Goal: Transaction & Acquisition: Purchase product/service

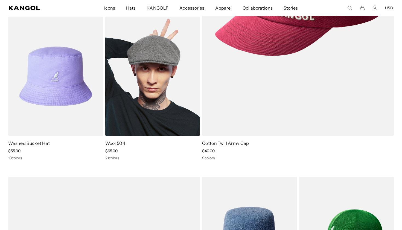
click at [154, 79] on img at bounding box center [152, 76] width 95 height 119
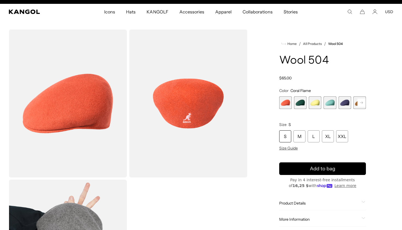
scroll to position [0, 113]
click at [361, 100] on rect at bounding box center [361, 102] width 8 height 8
click at [362, 100] on rect at bounding box center [361, 102] width 8 height 8
click at [362, 101] on rect at bounding box center [361, 102] width 8 height 8
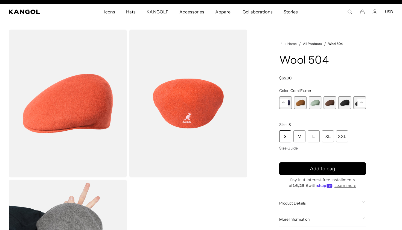
scroll to position [0, 0]
click at [340, 102] on span "9 of 21" at bounding box center [345, 102] width 13 height 13
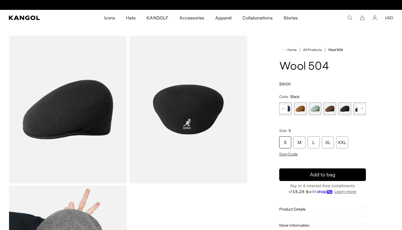
scroll to position [0, 113]
click at [292, 154] on span "Size Guide" at bounding box center [288, 154] width 19 height 5
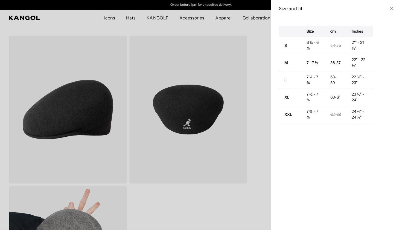
click at [257, 42] on div at bounding box center [201, 115] width 402 height 230
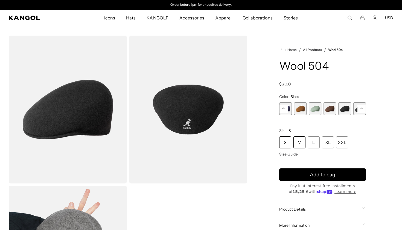
click at [302, 144] on div "M" at bounding box center [299, 142] width 12 height 12
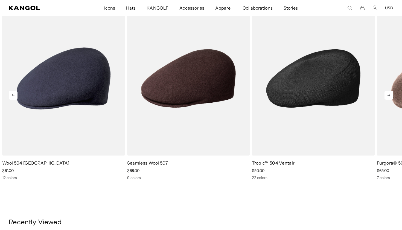
scroll to position [0, 113]
click at [312, 122] on img "3 of 5" at bounding box center [313, 78] width 123 height 154
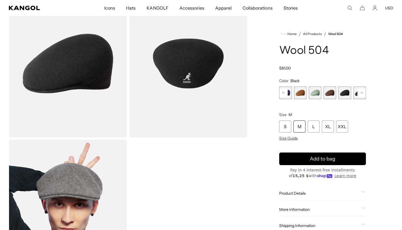
scroll to position [0, 0]
click at [290, 140] on span "Size Guide" at bounding box center [288, 138] width 19 height 5
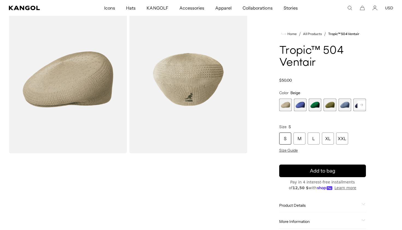
scroll to position [0, 113]
click at [362, 105] on rect at bounding box center [361, 105] width 8 height 8
click at [362, 106] on rect at bounding box center [361, 105] width 8 height 8
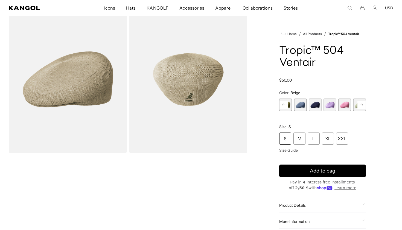
click at [362, 106] on rect at bounding box center [361, 105] width 8 height 8
click at [362, 107] on rect at bounding box center [361, 105] width 8 height 8
click at [362, 106] on rect at bounding box center [361, 105] width 8 height 8
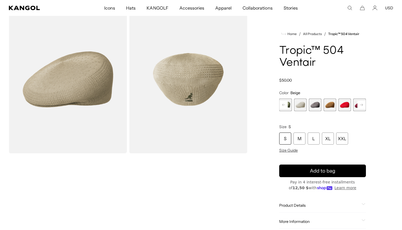
scroll to position [0, 113]
click at [362, 106] on rect at bounding box center [361, 105] width 8 height 8
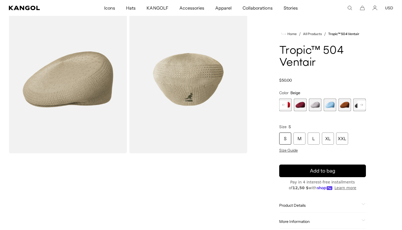
click at [362, 106] on rect at bounding box center [361, 105] width 8 height 8
click at [328, 106] on span "18 of 22" at bounding box center [330, 104] width 13 height 13
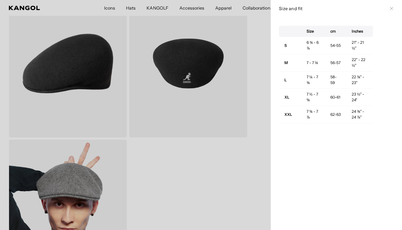
click at [251, 115] on div at bounding box center [201, 115] width 402 height 230
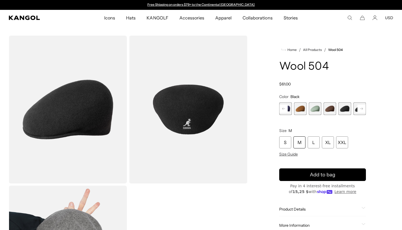
click at [325, 107] on span "8 of 21" at bounding box center [330, 108] width 13 height 13
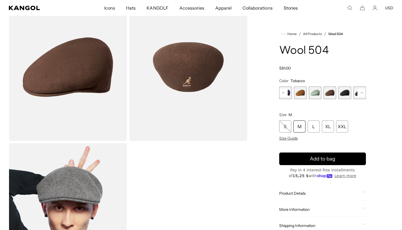
scroll to position [36, 0]
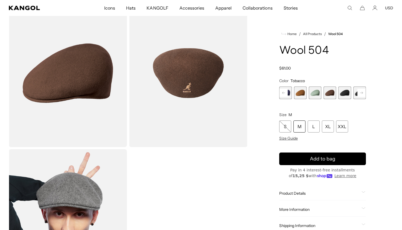
click at [284, 93] on rect at bounding box center [284, 93] width 8 height 8
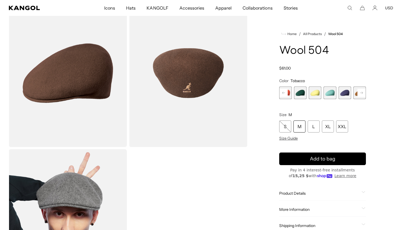
click at [284, 93] on rect at bounding box center [284, 93] width 8 height 8
click at [284, 93] on span "1 of 21" at bounding box center [285, 92] width 13 height 13
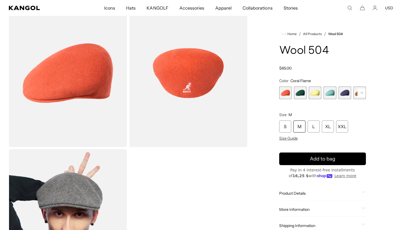
click at [298, 91] on span "2 of 21" at bounding box center [300, 92] width 13 height 13
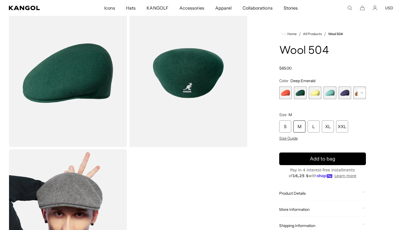
scroll to position [0, 113]
click at [362, 90] on rect at bounding box center [361, 93] width 8 height 8
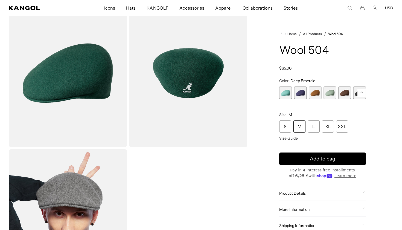
click at [362, 90] on rect at bounding box center [361, 93] width 8 height 8
click at [331, 89] on span "10 of 21" at bounding box center [330, 92] width 13 height 13
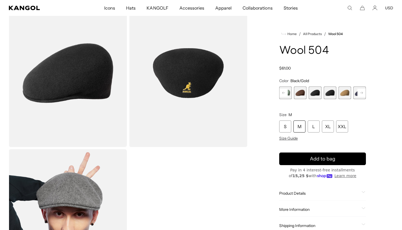
click at [314, 94] on span "9 of 21" at bounding box center [315, 92] width 13 height 13
click at [359, 91] on rect at bounding box center [361, 93] width 8 height 8
click at [359, 92] on rect at bounding box center [361, 93] width 8 height 8
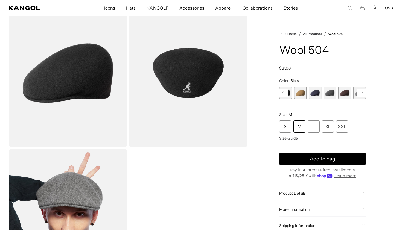
click at [324, 94] on span "13 of 21" at bounding box center [330, 92] width 13 height 13
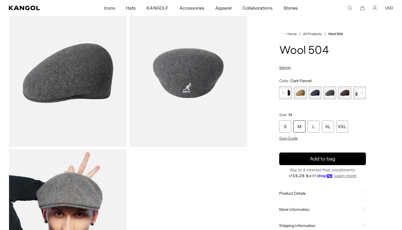
click at [344, 92] on span "14 of 21" at bounding box center [345, 92] width 13 height 13
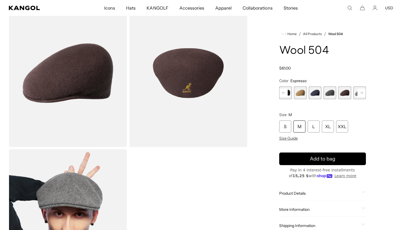
scroll to position [0, 113]
click at [361, 92] on rect at bounding box center [361, 93] width 8 height 8
click at [347, 92] on span "17 of 21" at bounding box center [345, 92] width 13 height 13
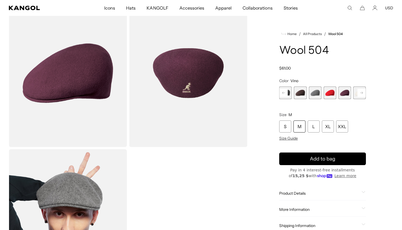
click at [363, 93] on rect at bounding box center [361, 93] width 8 height 8
click at [345, 94] on span "20 of 21" at bounding box center [345, 92] width 13 height 13
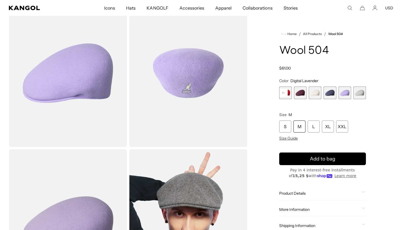
scroll to position [0, 113]
click at [333, 94] on span "19 of 21" at bounding box center [330, 92] width 13 height 13
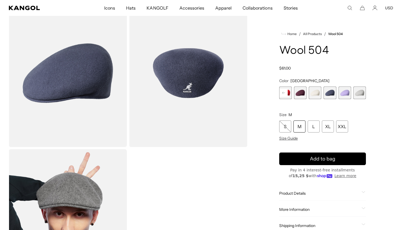
click at [360, 92] on span "21 of 21" at bounding box center [359, 92] width 13 height 13
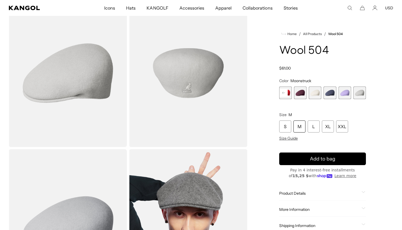
scroll to position [0, 113]
click at [315, 94] on span "18 of 21" at bounding box center [315, 92] width 13 height 13
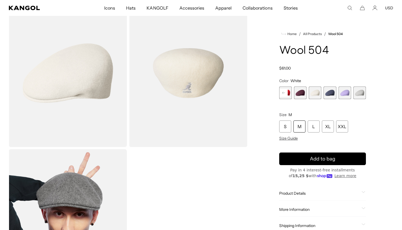
click at [283, 93] on icon at bounding box center [283, 93] width 3 height 2
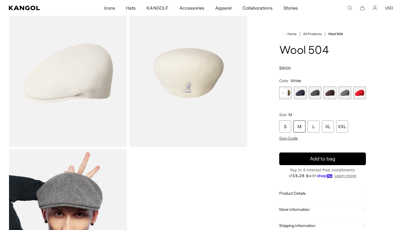
click at [283, 93] on icon at bounding box center [283, 93] width 3 height 2
click at [319, 91] on span "10 of 21" at bounding box center [315, 92] width 13 height 13
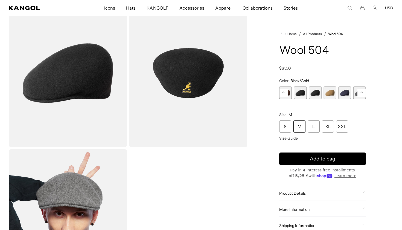
scroll to position [0, 113]
click at [304, 94] on span "9 of 21" at bounding box center [300, 92] width 13 height 13
click at [312, 128] on div "L" at bounding box center [314, 126] width 12 height 12
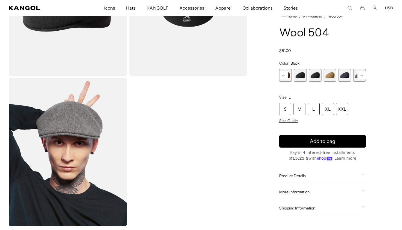
scroll to position [0, 113]
click at [303, 178] on span "Product Details" at bounding box center [319, 175] width 80 height 5
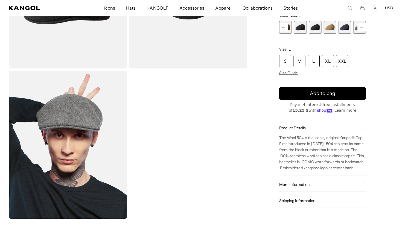
scroll to position [115, 0]
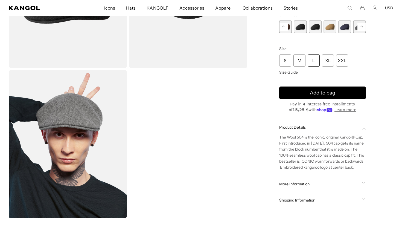
click at [303, 187] on div "More Information Style ID 0258BC Shape Ivy Cap Fabrication Wool Felt Material 1…" at bounding box center [322, 184] width 87 height 14
click at [303, 181] on span "More Information" at bounding box center [319, 183] width 80 height 5
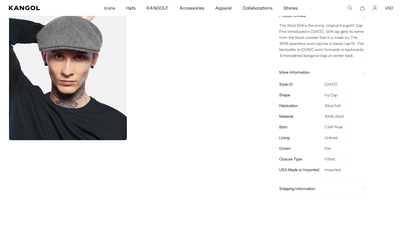
scroll to position [0, 113]
click at [325, 182] on div "Shipping Information Ship to 050000 Standard Shipping: Thu, Oct 9 Expedited Shi…" at bounding box center [322, 189] width 87 height 14
click at [322, 188] on span "Shipping Information" at bounding box center [319, 188] width 80 height 5
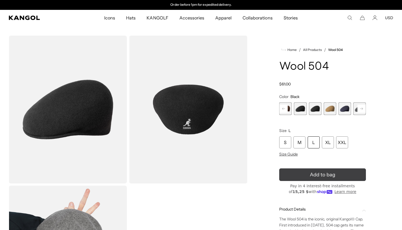
click at [315, 173] on span "Add to bag" at bounding box center [322, 174] width 25 height 7
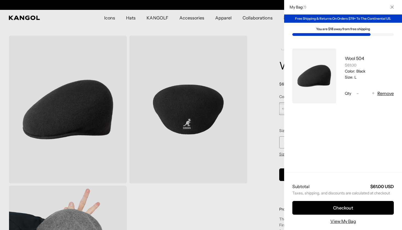
scroll to position [0, 0]
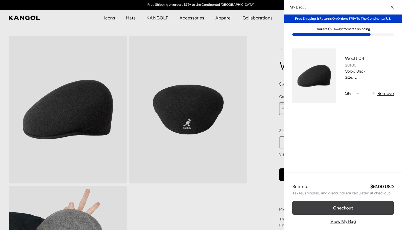
click at [346, 209] on button "Checkout" at bounding box center [342, 208] width 101 height 14
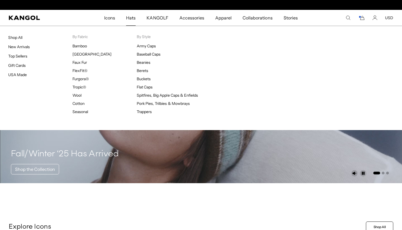
scroll to position [0, 113]
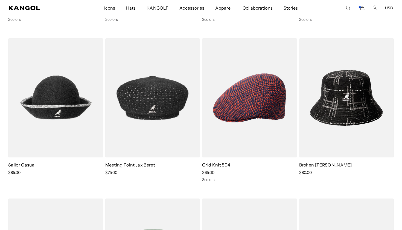
scroll to position [0, 113]
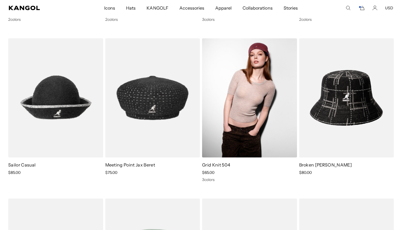
click at [226, 105] on img at bounding box center [249, 97] width 95 height 119
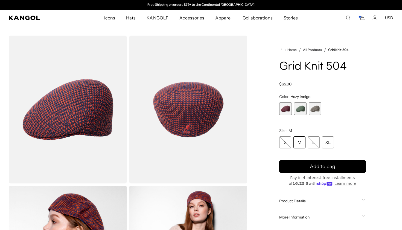
click at [301, 114] on span "2 of 3" at bounding box center [300, 108] width 13 height 13
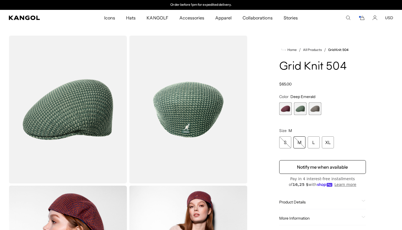
click at [316, 109] on span "3 of 3" at bounding box center [315, 108] width 13 height 13
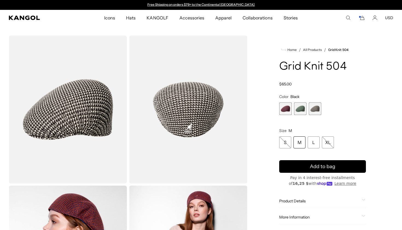
click at [302, 109] on span "2 of 3" at bounding box center [300, 108] width 13 height 13
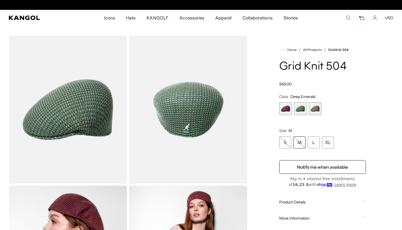
scroll to position [0, 113]
click at [314, 109] on span "3 of 3" at bounding box center [315, 108] width 13 height 13
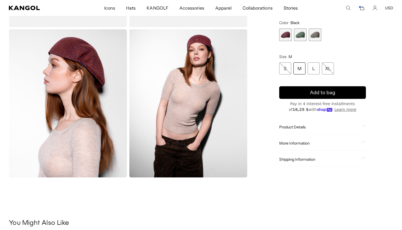
scroll to position [160, 0]
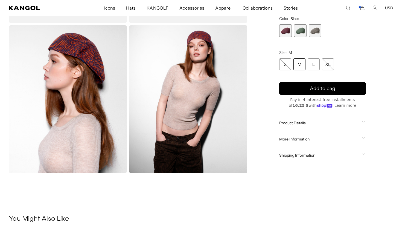
click at [297, 138] on span "More Information" at bounding box center [319, 138] width 80 height 5
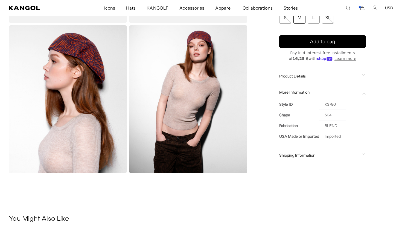
scroll to position [0, 113]
click at [300, 80] on div "Product Details The Grid Knit 504 is a two-tone alternating jacquard in our sig…" at bounding box center [322, 76] width 87 height 14
click at [299, 78] on span "Product Details" at bounding box center [319, 76] width 80 height 5
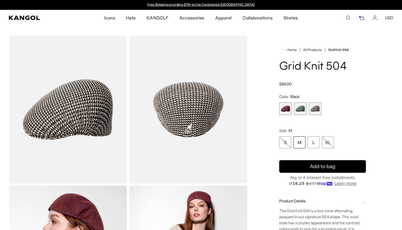
scroll to position [0, 0]
click at [301, 109] on span "2 of 3" at bounding box center [300, 108] width 13 height 13
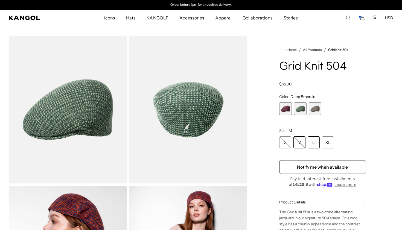
click at [315, 143] on div "L" at bounding box center [314, 142] width 12 height 12
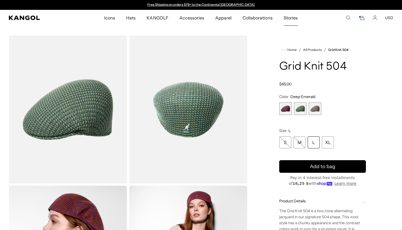
click at [290, 18] on span "Stories" at bounding box center [291, 18] width 14 height 16
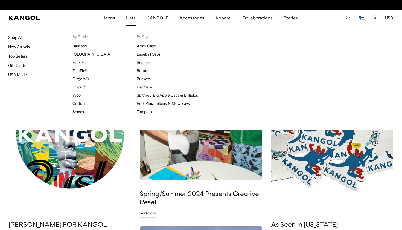
scroll to position [0, 113]
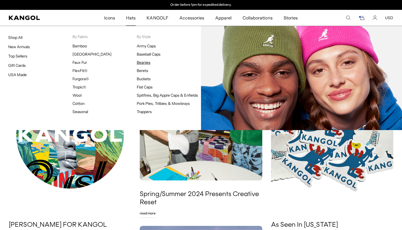
click at [143, 62] on link "Beanies" at bounding box center [144, 62] width 14 height 5
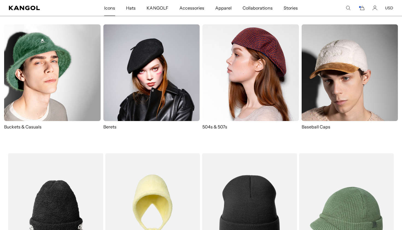
scroll to position [69, 0]
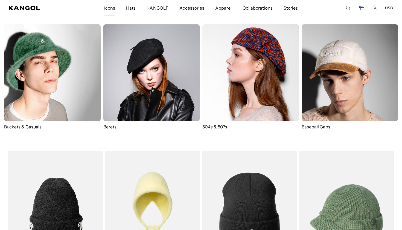
click at [60, 90] on img at bounding box center [52, 72] width 97 height 97
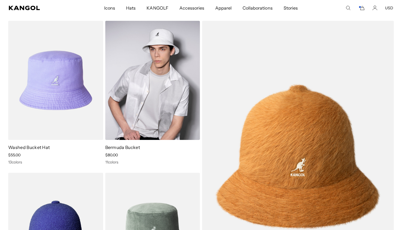
click at [167, 112] on img at bounding box center [152, 80] width 95 height 119
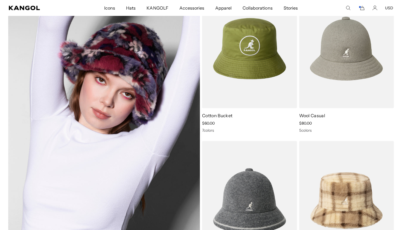
scroll to position [380, 0]
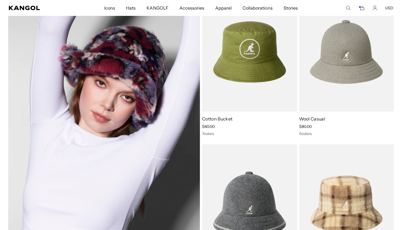
click at [138, 145] on img at bounding box center [104, 127] width 192 height 271
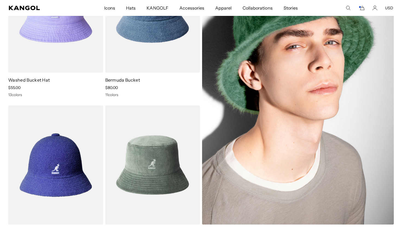
scroll to position [123, 0]
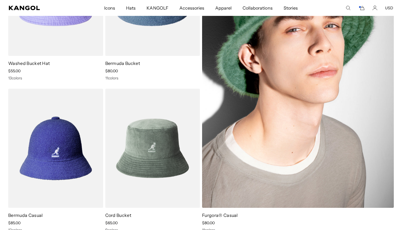
click at [266, 159] on img at bounding box center [298, 72] width 192 height 271
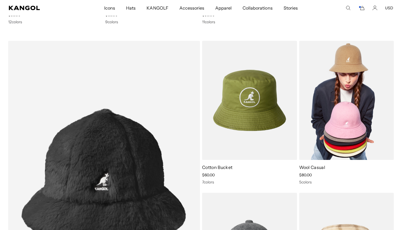
scroll to position [0, 0]
click at [339, 111] on img at bounding box center [346, 100] width 95 height 119
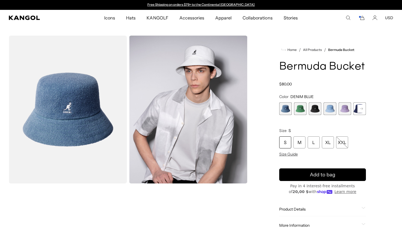
scroll to position [37, 0]
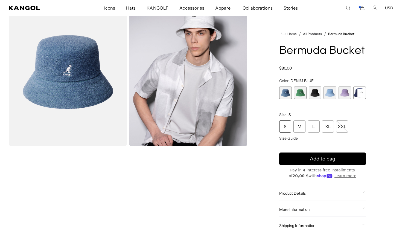
click at [281, 92] on span "1 of 11" at bounding box center [285, 92] width 13 height 13
click at [298, 93] on span "2 of 11" at bounding box center [300, 92] width 13 height 13
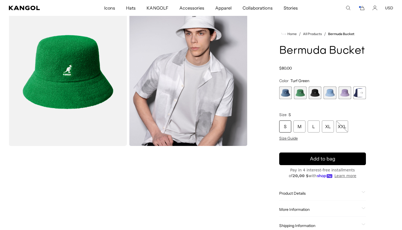
click at [318, 94] on span "3 of 11" at bounding box center [315, 92] width 13 height 13
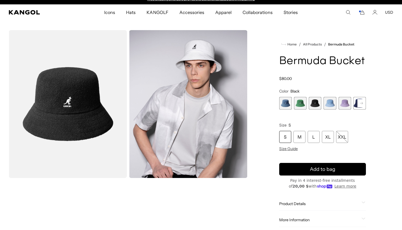
click at [327, 103] on span "4 of 11" at bounding box center [330, 103] width 13 height 13
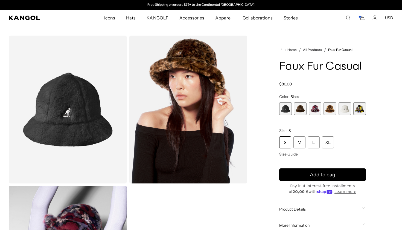
click at [344, 109] on span "5 of 6" at bounding box center [345, 108] width 13 height 13
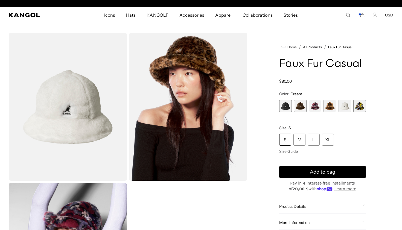
scroll to position [0, 113]
click at [334, 107] on span "4 of 6" at bounding box center [330, 106] width 13 height 13
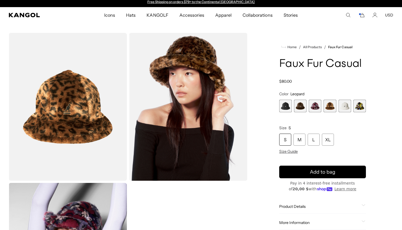
click at [313, 105] on span "3 of 6" at bounding box center [315, 106] width 13 height 13
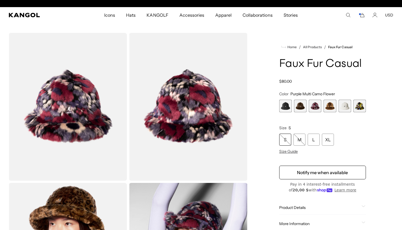
scroll to position [0, 113]
click at [301, 106] on span "2 of 6" at bounding box center [300, 106] width 13 height 13
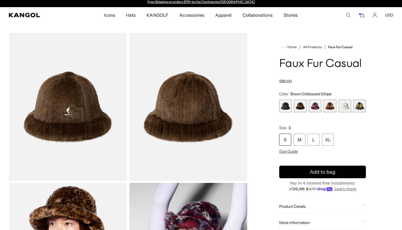
click at [287, 106] on span "1 of 6" at bounding box center [285, 106] width 13 height 13
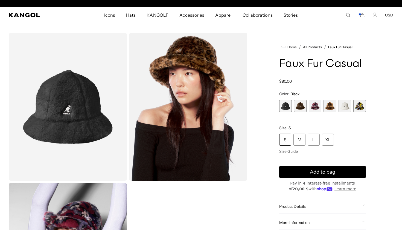
scroll to position [0, 113]
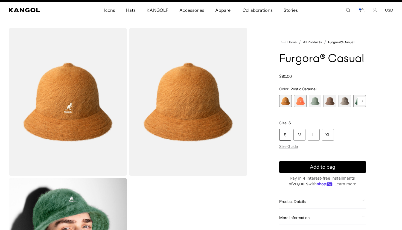
click at [361, 101] on icon at bounding box center [361, 101] width 3 height 2
click at [361, 101] on icon at bounding box center [361, 101] width 8 height 9
click at [361, 101] on rect at bounding box center [361, 101] width 8 height 8
click at [362, 101] on rect at bounding box center [361, 101] width 8 height 8
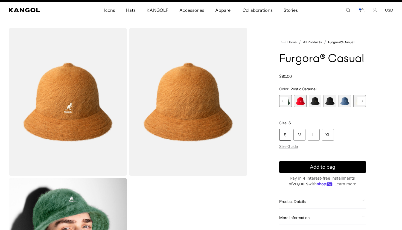
click at [362, 101] on rect at bounding box center [361, 101] width 8 height 8
click at [363, 104] on span "12 of 12" at bounding box center [359, 101] width 13 height 13
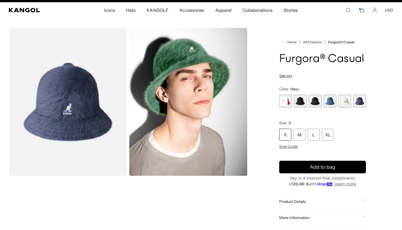
click at [332, 102] on span "10 of 12" at bounding box center [330, 101] width 13 height 13
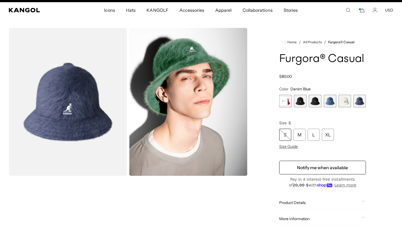
scroll to position [0, 113]
click at [342, 99] on span "11 of 12" at bounding box center [345, 101] width 13 height 13
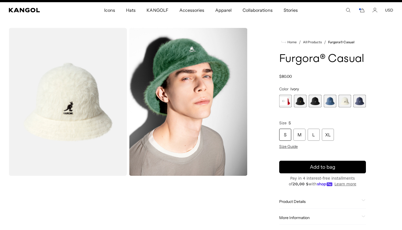
click at [301, 102] on span "8 of 12" at bounding box center [300, 101] width 13 height 13
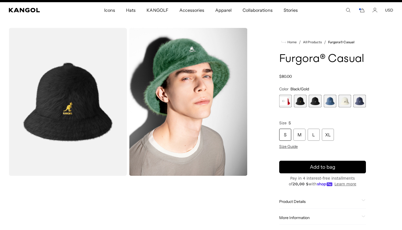
scroll to position [0, 113]
click at [283, 101] on rect at bounding box center [284, 101] width 8 height 8
click at [313, 102] on span "6 of 12" at bounding box center [315, 101] width 13 height 13
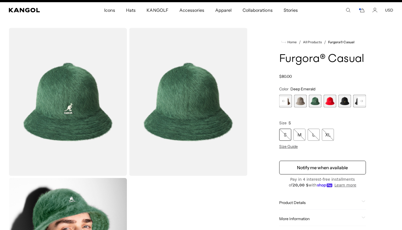
click at [325, 102] on span "7 of 12" at bounding box center [330, 101] width 13 height 13
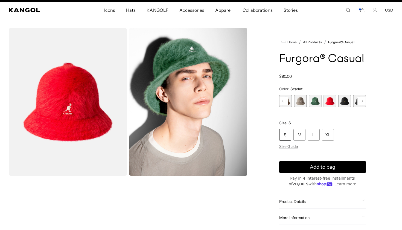
click at [284, 102] on rect at bounding box center [284, 101] width 8 height 8
click at [318, 101] on span "4 of 12" at bounding box center [315, 101] width 13 height 13
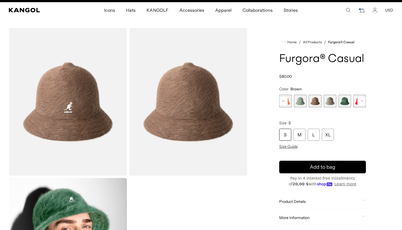
click at [331, 103] on span "5 of 12" at bounding box center [330, 101] width 13 height 13
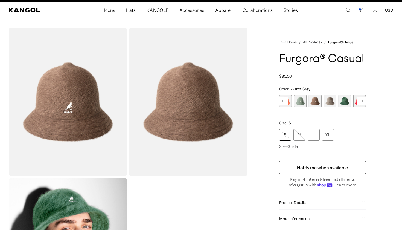
click at [280, 97] on span "2 of 12" at bounding box center [285, 101] width 13 height 13
click at [281, 98] on rect at bounding box center [284, 101] width 8 height 8
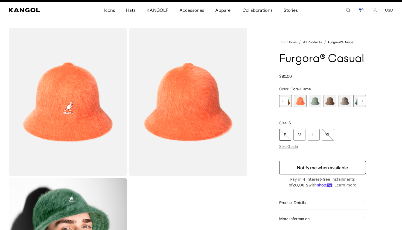
click at [281, 98] on rect at bounding box center [284, 101] width 8 height 8
click at [281, 98] on div "Previous Next Rustic Caramel Variant sold out or unavailable Coral Flame Varian…" at bounding box center [322, 101] width 87 height 13
click at [281, 98] on span "1 of 12" at bounding box center [285, 101] width 13 height 13
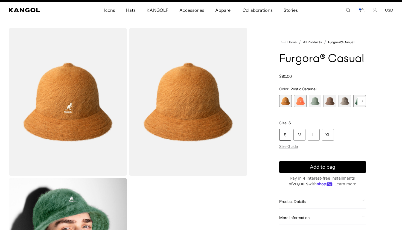
scroll to position [0, 113]
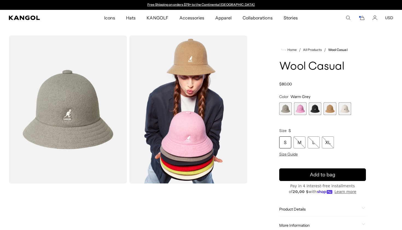
click at [312, 109] on span "3 of 5" at bounding box center [315, 108] width 13 height 13
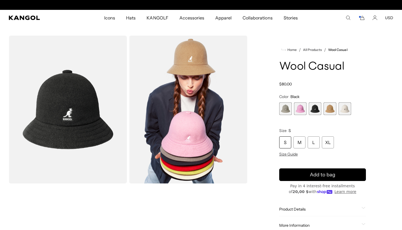
scroll to position [0, 113]
click at [328, 111] on span "4 of 5" at bounding box center [330, 108] width 13 height 13
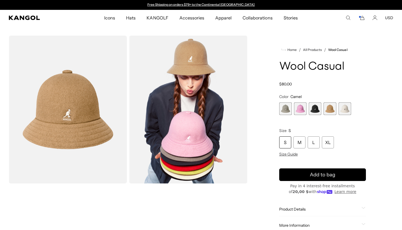
click at [301, 110] on span "2 of 5" at bounding box center [300, 108] width 13 height 13
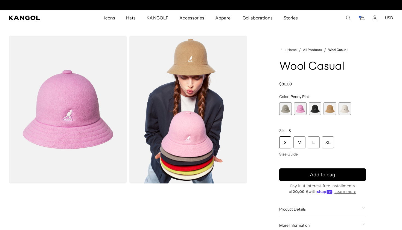
scroll to position [0, 113]
